Goal: Check status: Check status

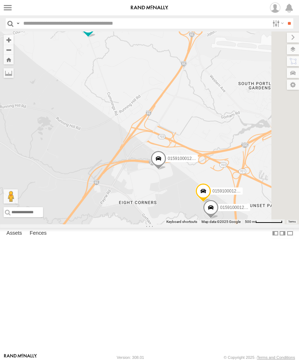
click at [5, 10] on label at bounding box center [8, 8] width 10 height 10
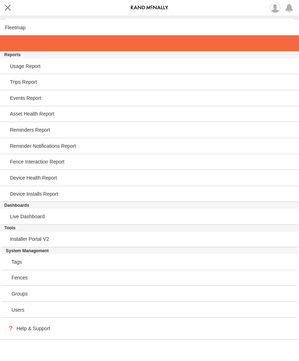
click at [15, 46] on span at bounding box center [12, 43] width 15 height 6
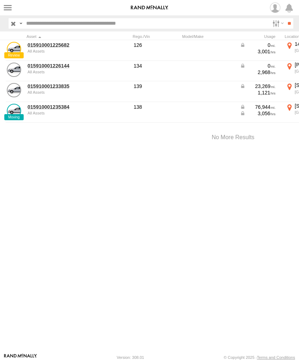
click at [49, 89] on link "015910001233835" at bounding box center [62, 86] width 69 height 6
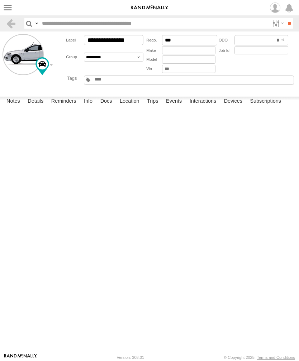
click at [179, 107] on label "Events" at bounding box center [173, 102] width 23 height 10
click at [9, 9] on label at bounding box center [8, 8] width 10 height 10
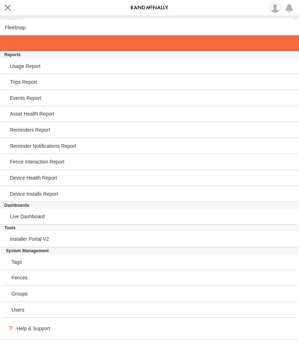
click at [19, 45] on span at bounding box center [12, 43] width 15 height 6
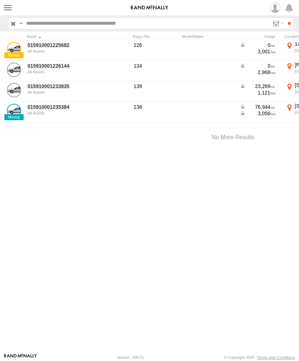
click at [54, 68] on link "015910001226144" at bounding box center [62, 66] width 69 height 6
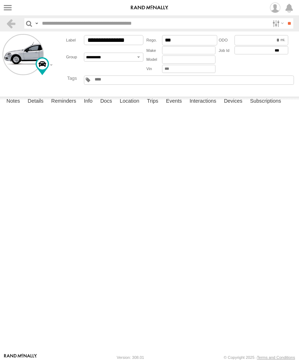
click at [176, 107] on label "Events" at bounding box center [173, 102] width 23 height 10
click at [12, 3] on label at bounding box center [8, 8] width 10 height 10
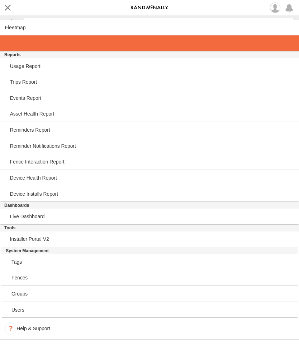
click at [16, 46] on span at bounding box center [12, 43] width 15 height 6
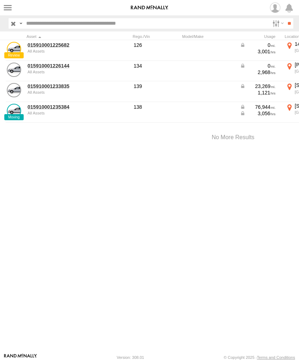
click at [50, 108] on link "015910001235384" at bounding box center [62, 107] width 69 height 6
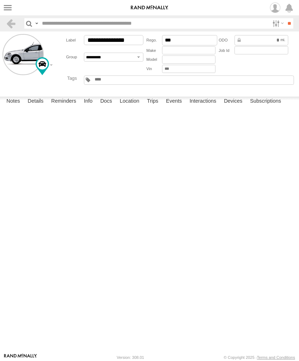
click at [176, 107] on label "Events" at bounding box center [173, 102] width 23 height 10
